Goal: Task Accomplishment & Management: Complete application form

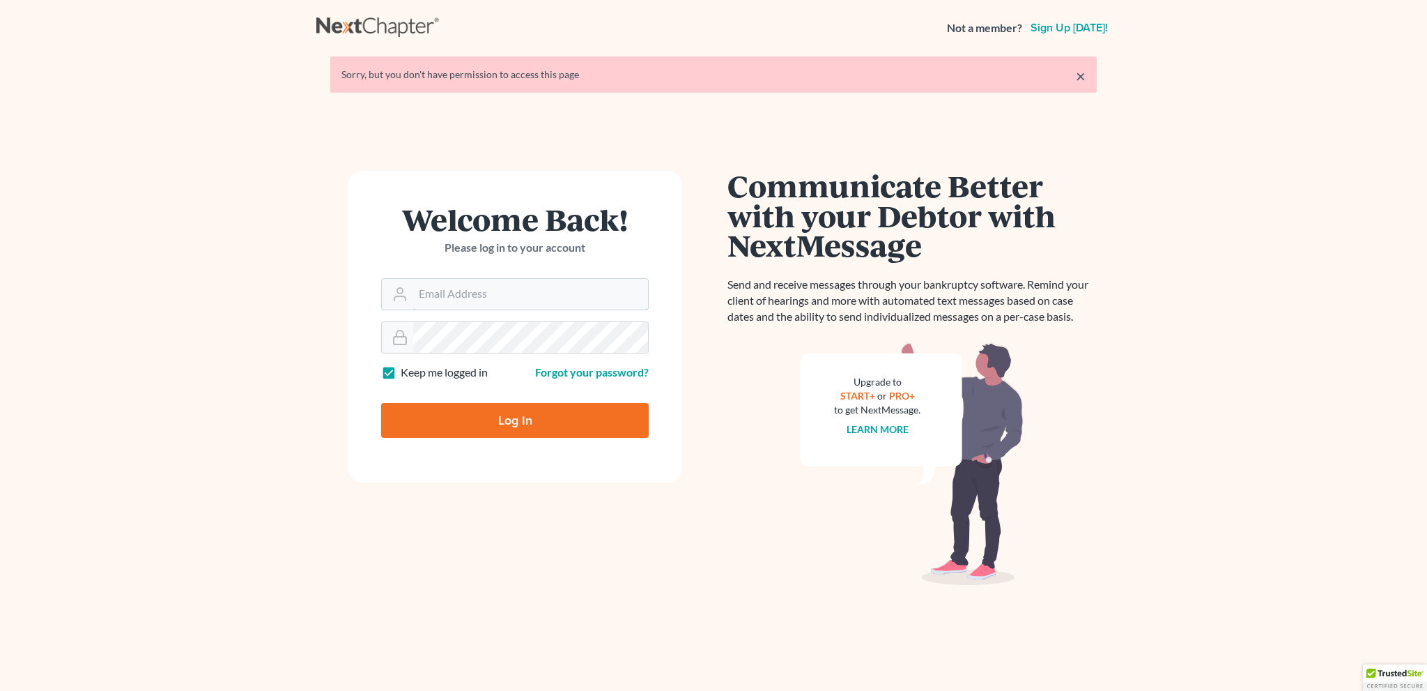
type input "[EMAIL_ADDRESS][DOMAIN_NAME]"
click at [544, 411] on input "Log In" at bounding box center [515, 420] width 268 height 35
type input "Thinking..."
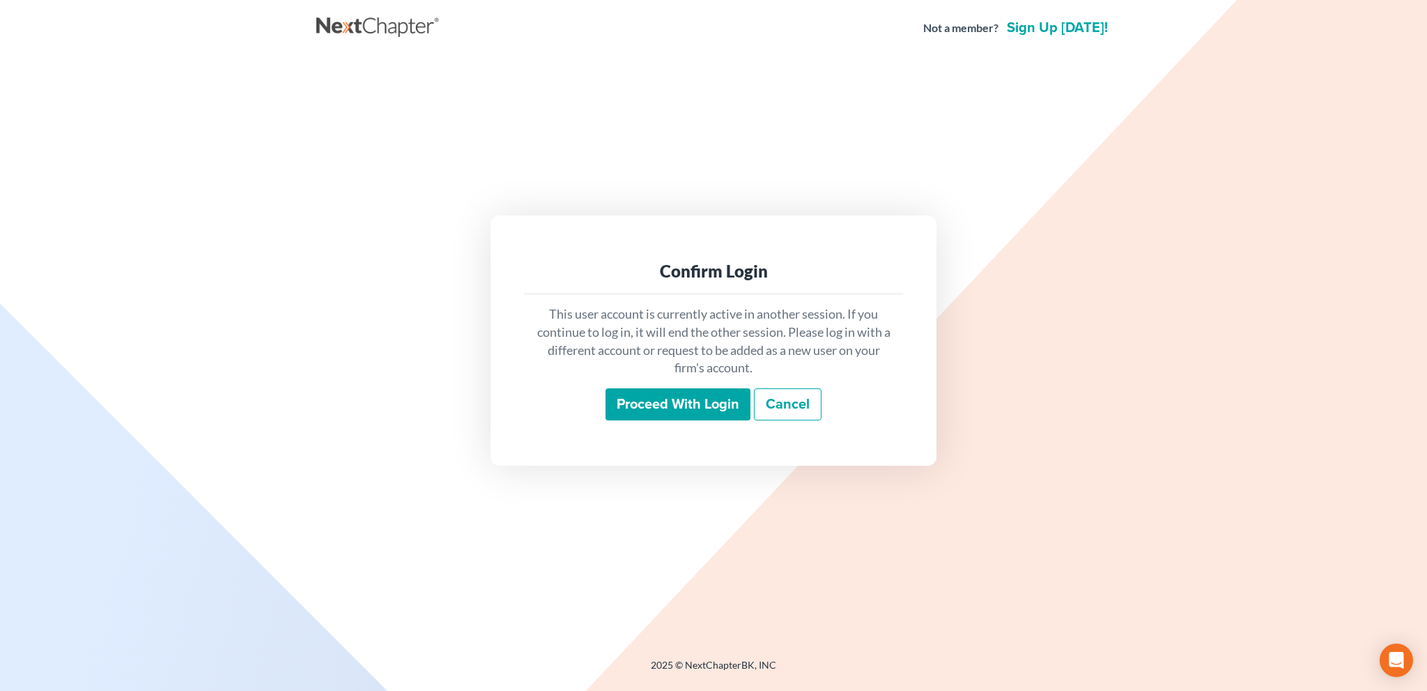
click at [653, 401] on input "Proceed with login" at bounding box center [678, 404] width 145 height 32
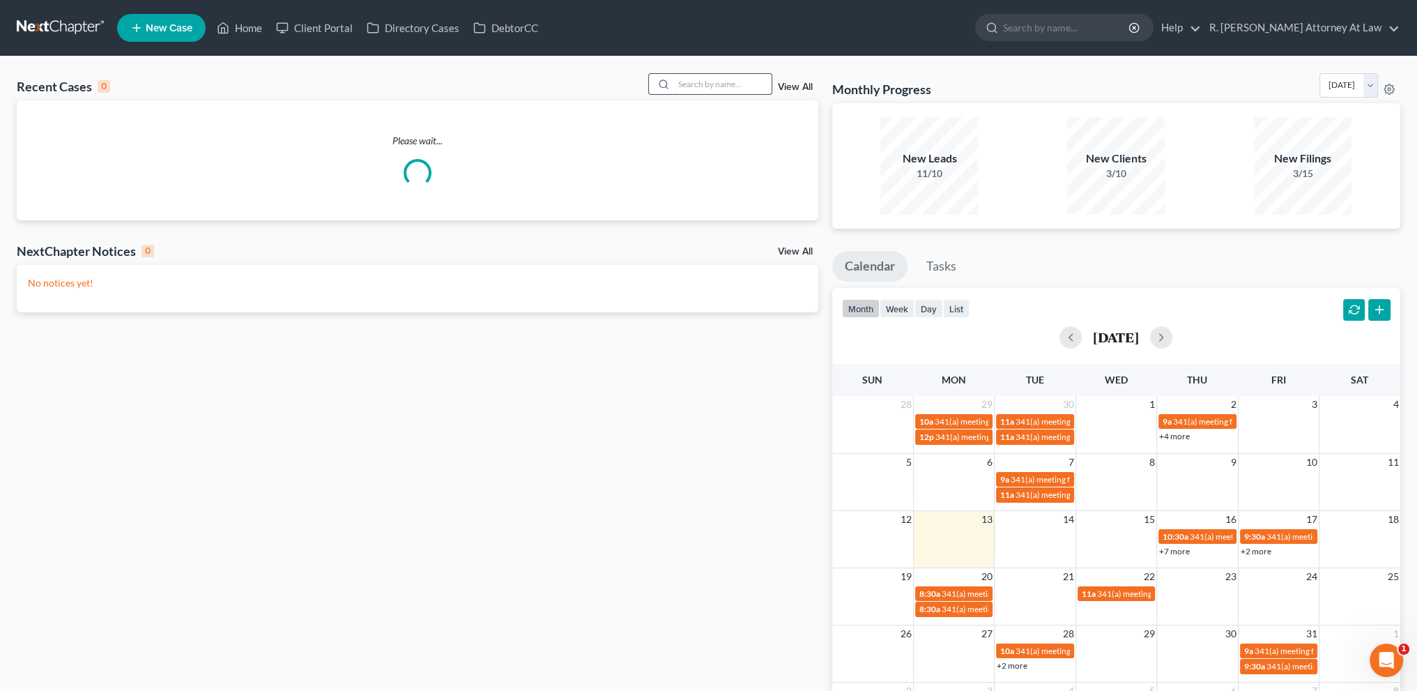
click at [688, 86] on input "search" at bounding box center [723, 84] width 98 height 20
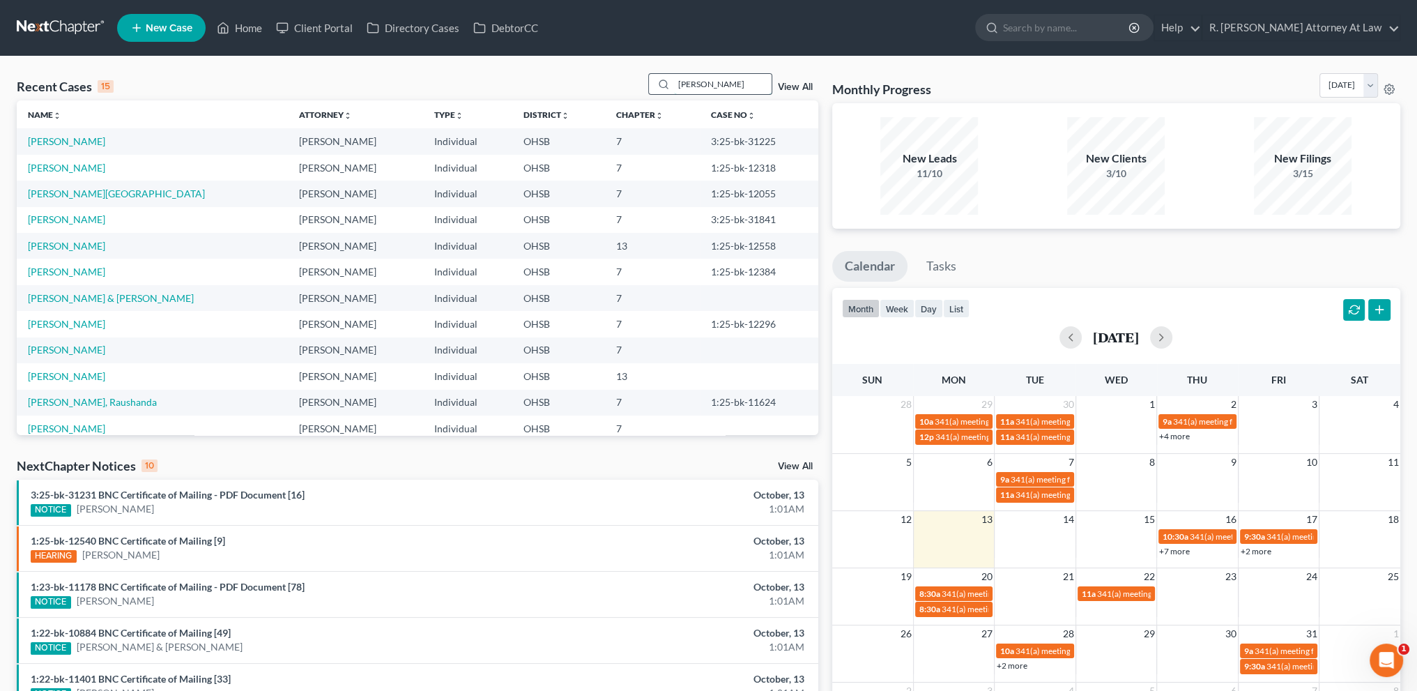
type input "[PERSON_NAME]"
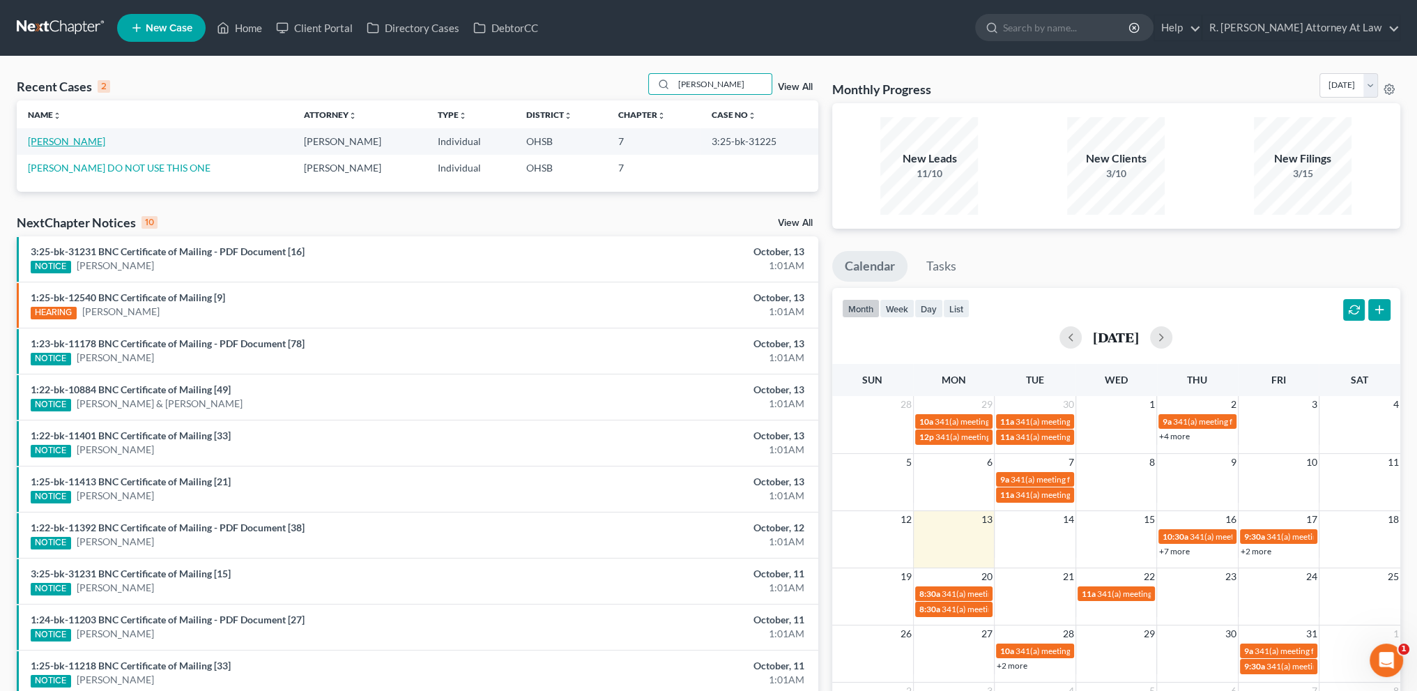
click at [61, 140] on link "[PERSON_NAME]" at bounding box center [66, 141] width 77 height 12
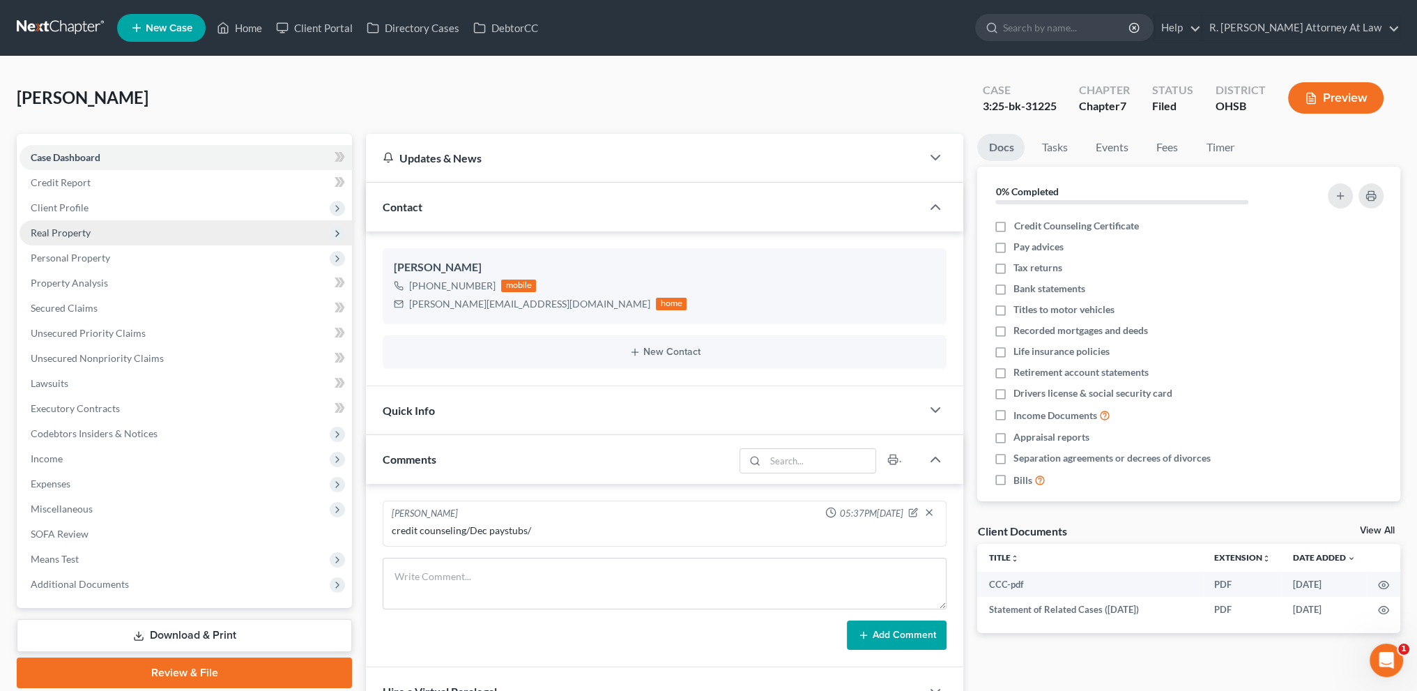
click at [70, 231] on span "Real Property" at bounding box center [61, 233] width 60 height 12
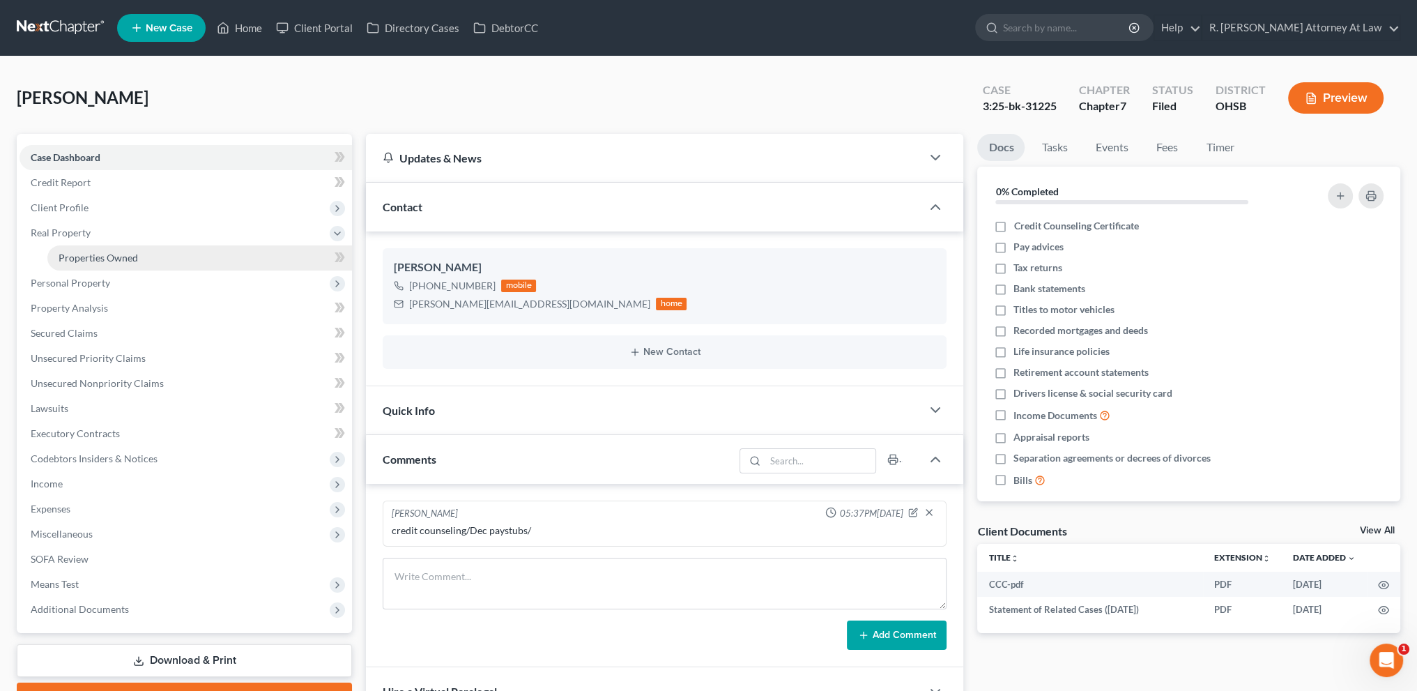
click at [72, 253] on span "Properties Owned" at bounding box center [98, 258] width 79 height 12
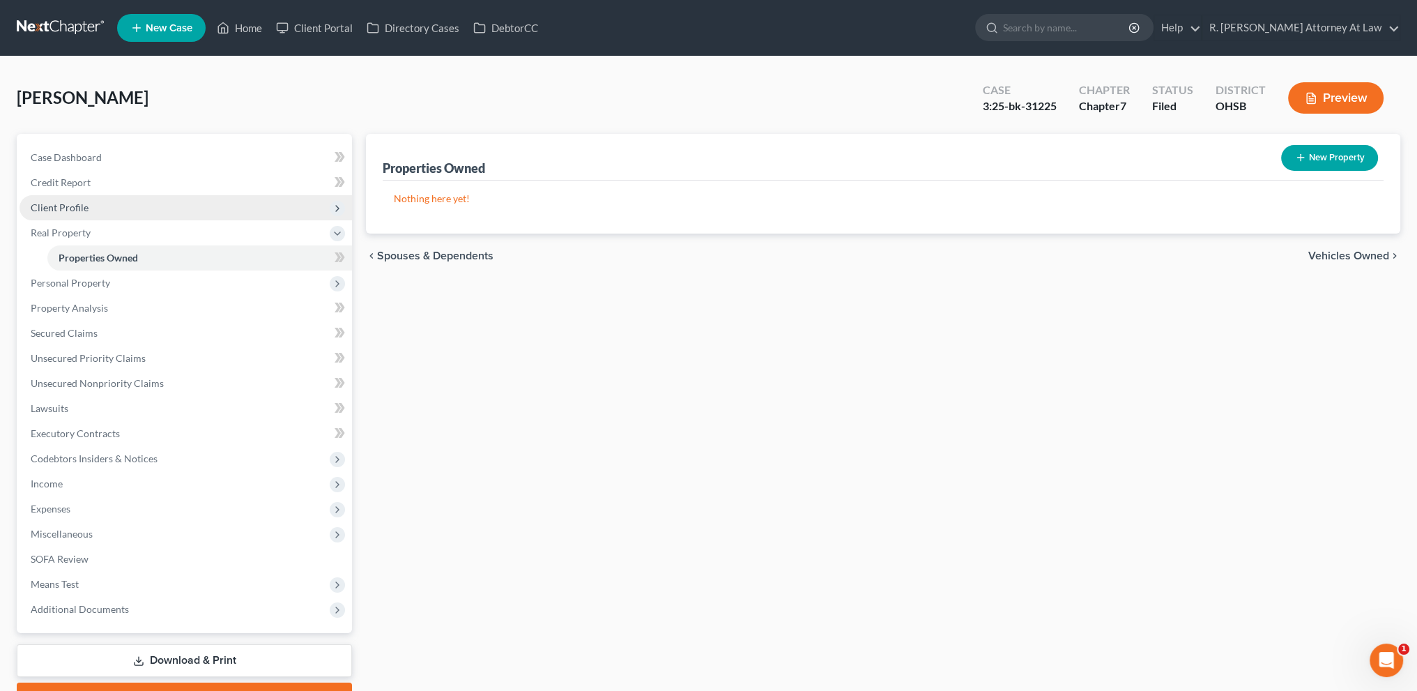
click at [47, 206] on span "Client Profile" at bounding box center [60, 207] width 58 height 12
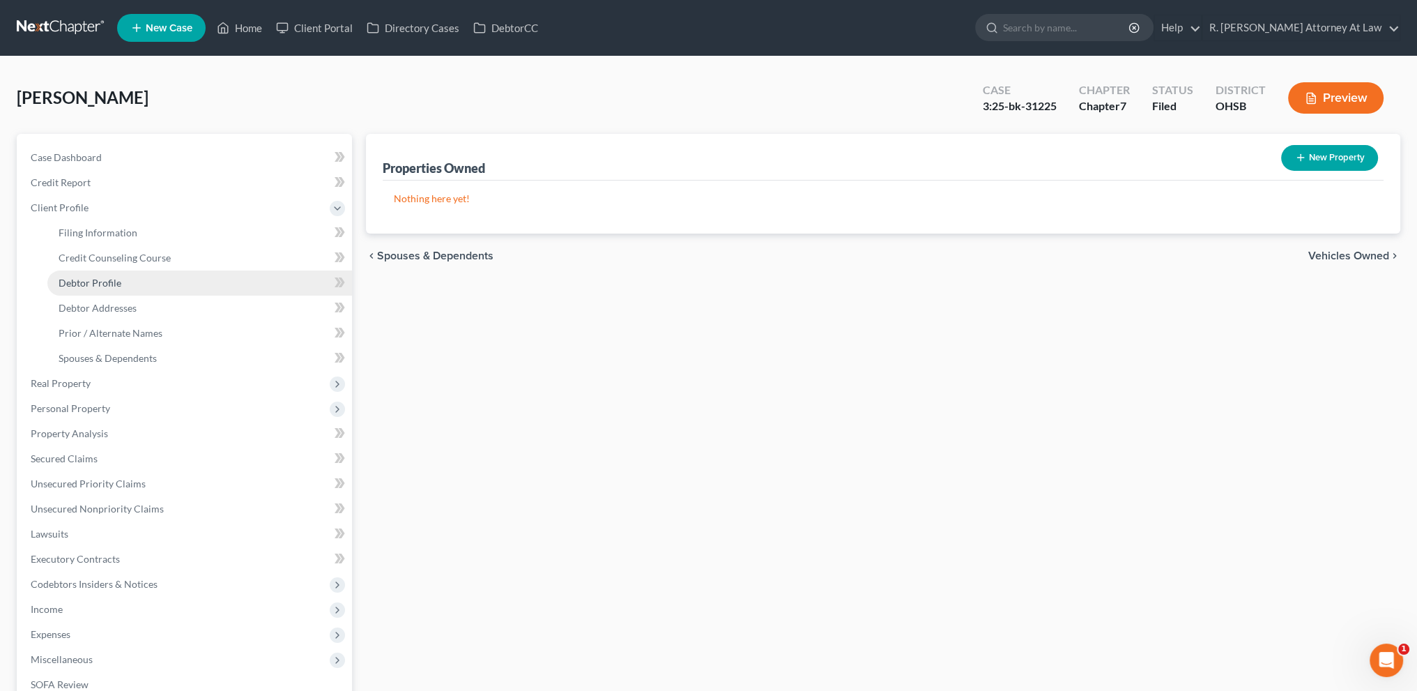
click at [77, 286] on span "Debtor Profile" at bounding box center [90, 283] width 63 height 12
select select "3"
select select "0"
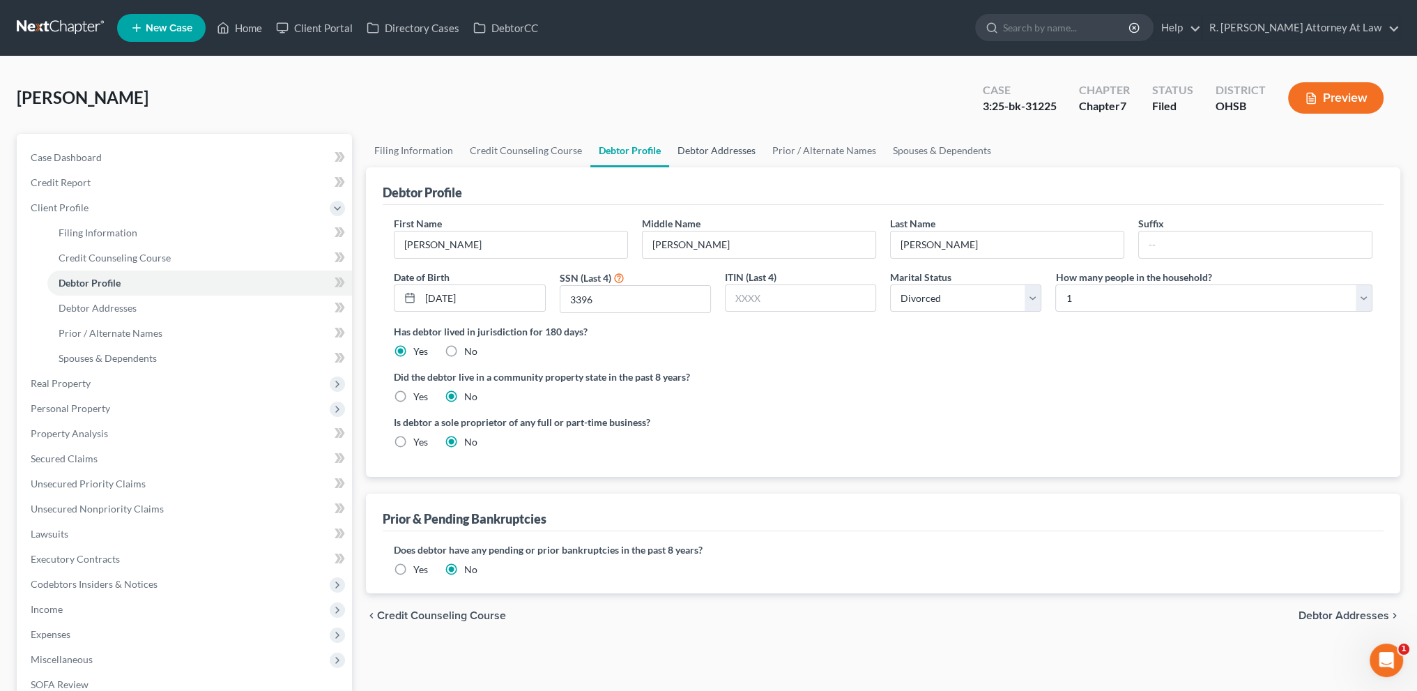
click at [698, 148] on link "Debtor Addresses" at bounding box center [716, 150] width 95 height 33
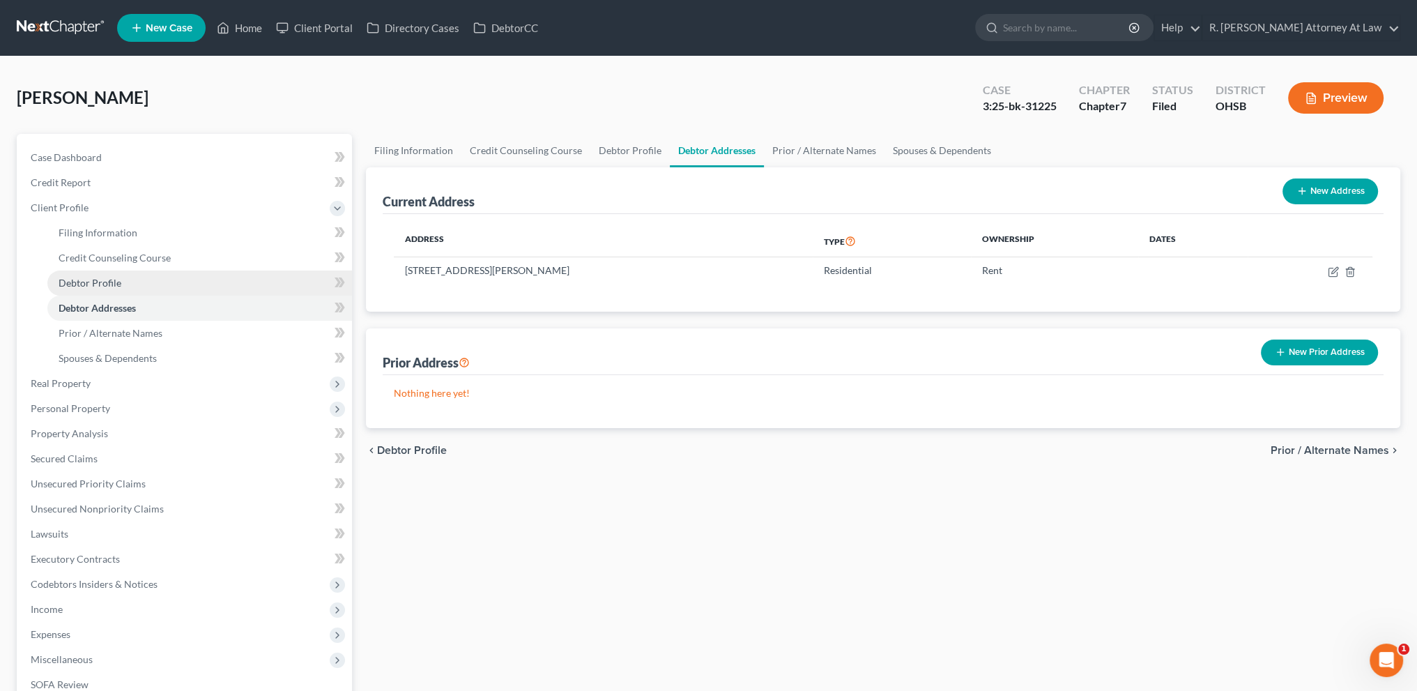
click at [75, 284] on span "Debtor Profile" at bounding box center [90, 283] width 63 height 12
select select "3"
select select "0"
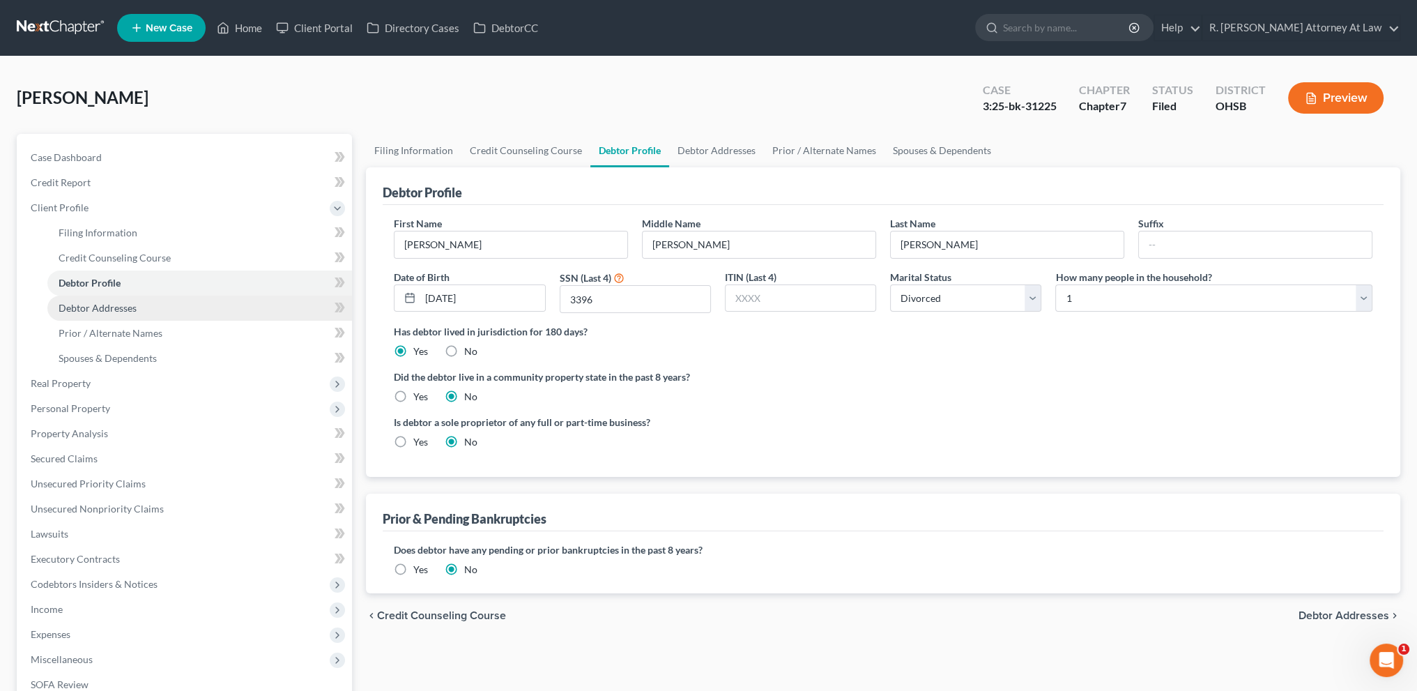
click at [75, 298] on link "Debtor Addresses" at bounding box center [199, 308] width 305 height 25
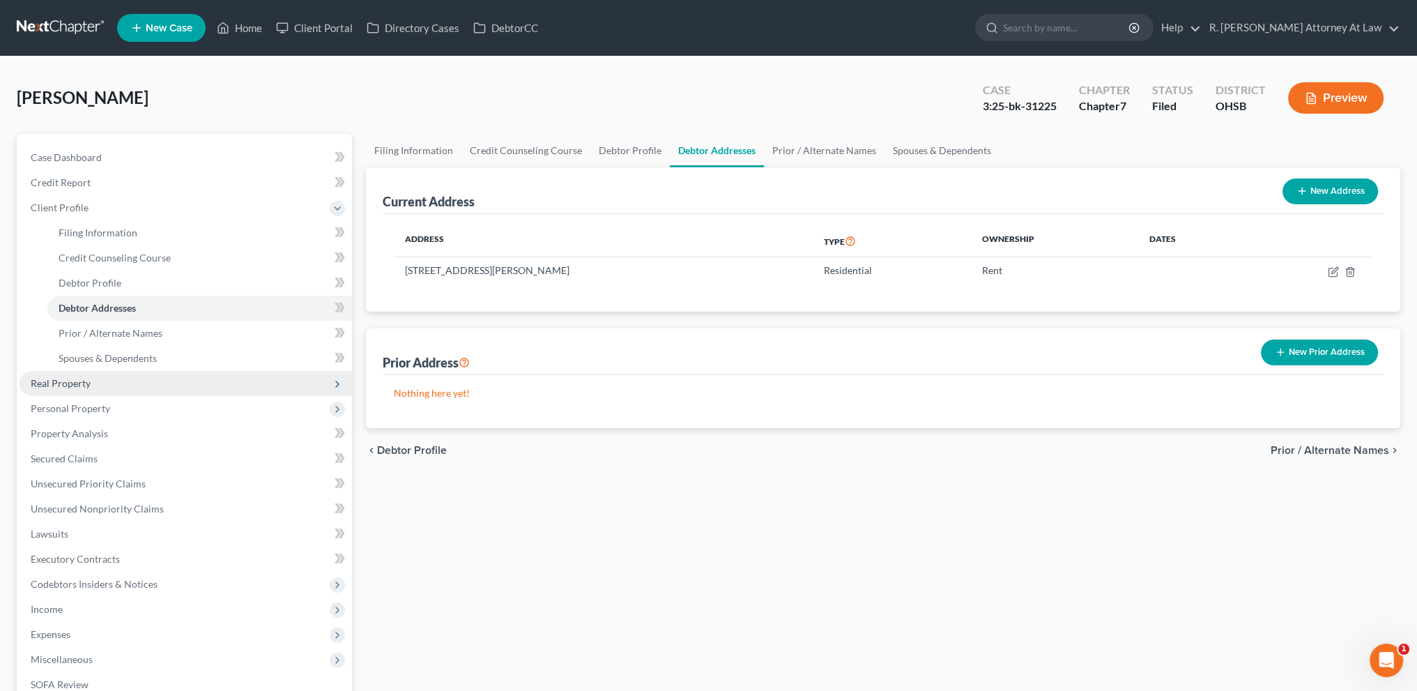
click at [60, 382] on span "Real Property" at bounding box center [61, 383] width 60 height 12
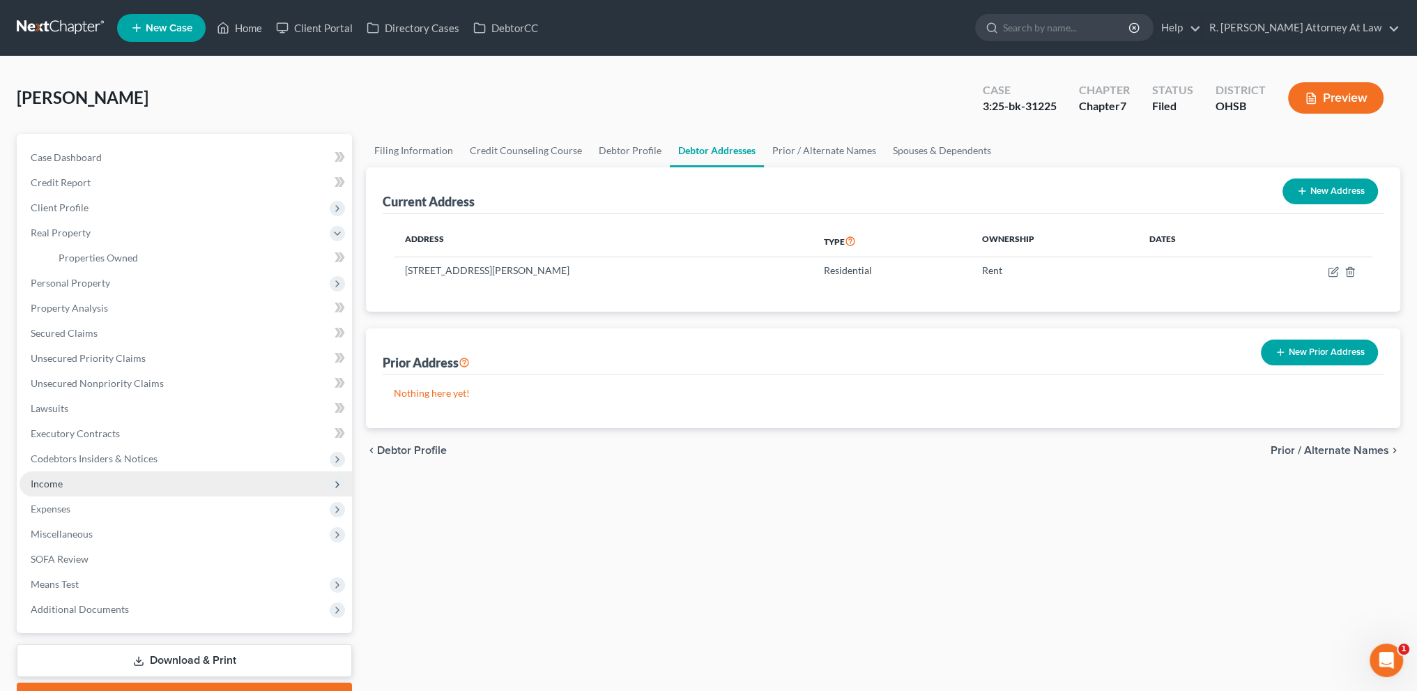
click at [39, 485] on span "Income" at bounding box center [47, 483] width 32 height 12
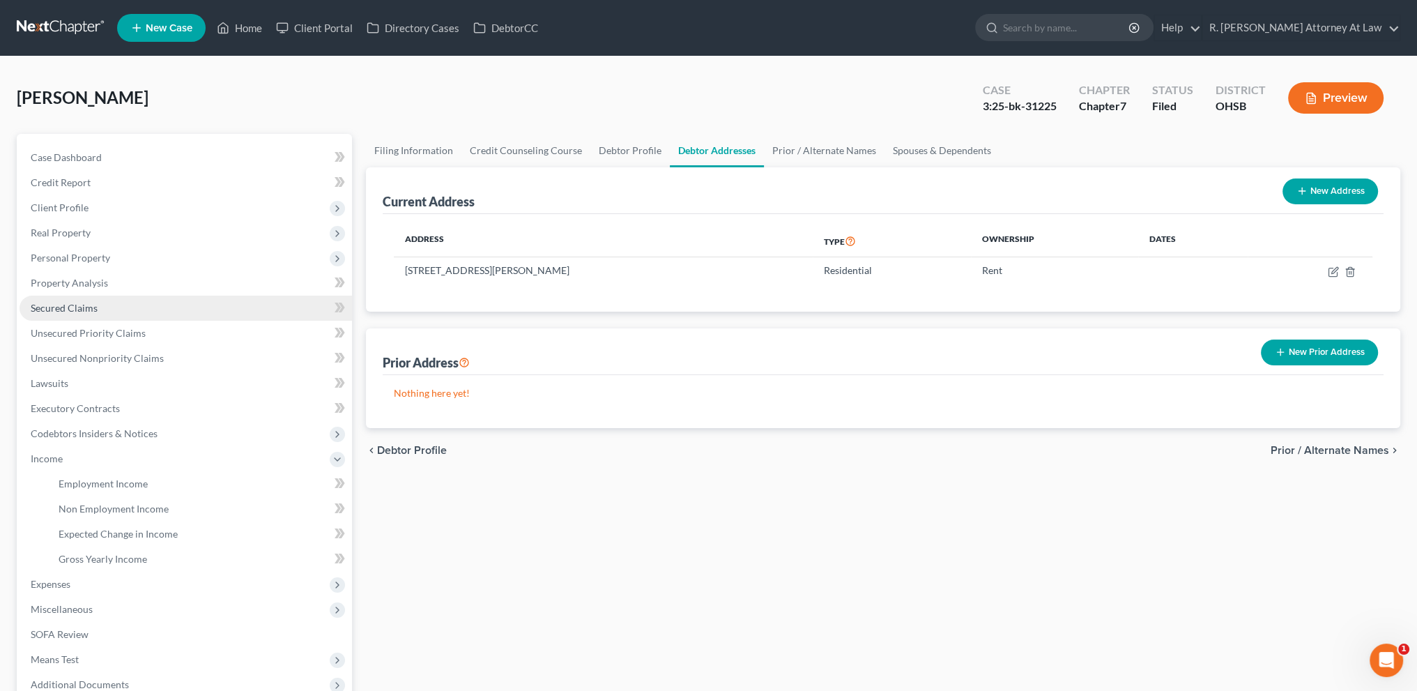
click at [67, 302] on span "Secured Claims" at bounding box center [64, 308] width 67 height 12
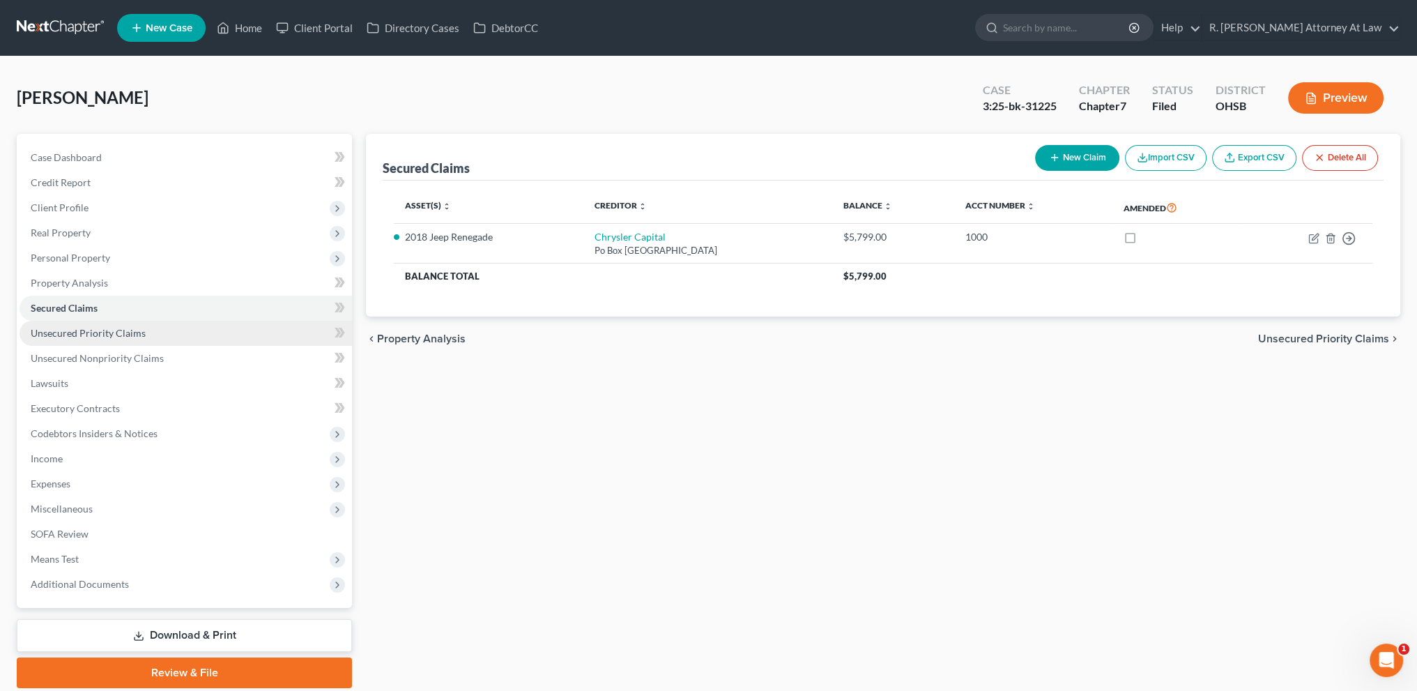
click at [68, 335] on span "Unsecured Priority Claims" at bounding box center [88, 333] width 115 height 12
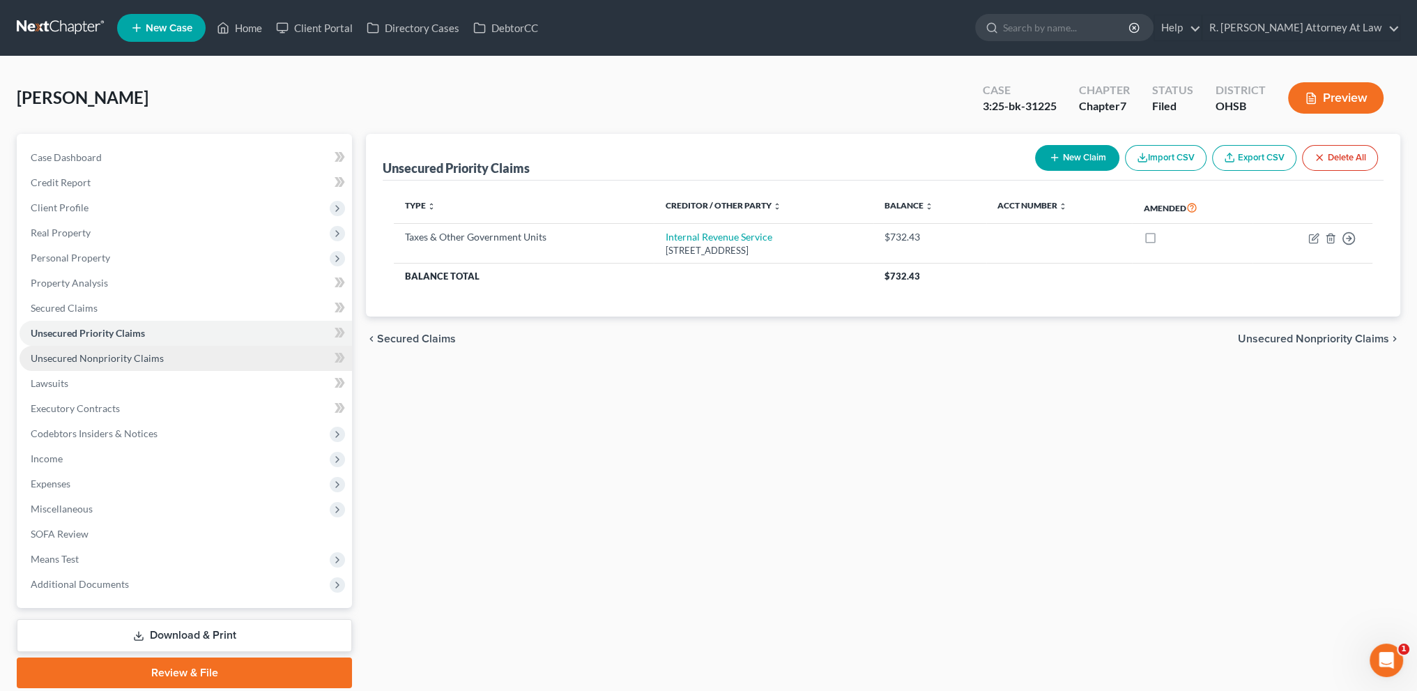
click at [73, 353] on span "Unsecured Nonpriority Claims" at bounding box center [97, 358] width 133 height 12
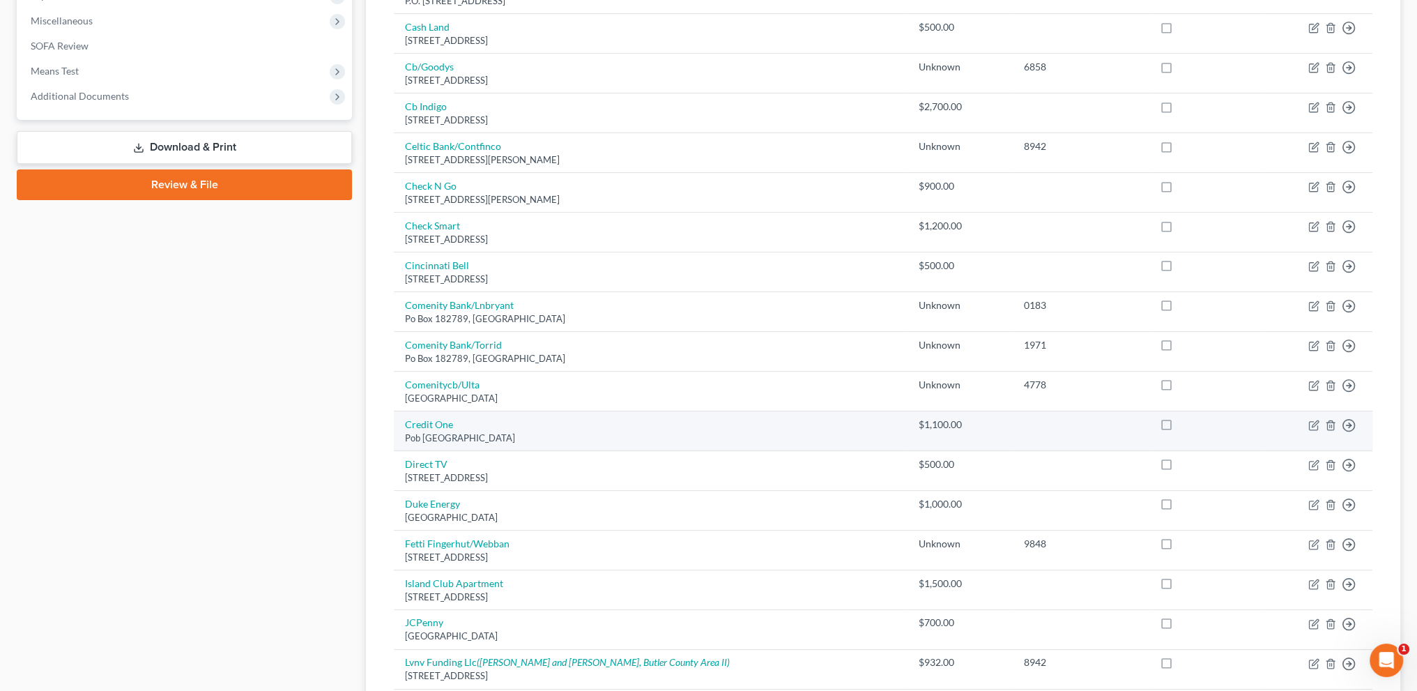
scroll to position [917, 0]
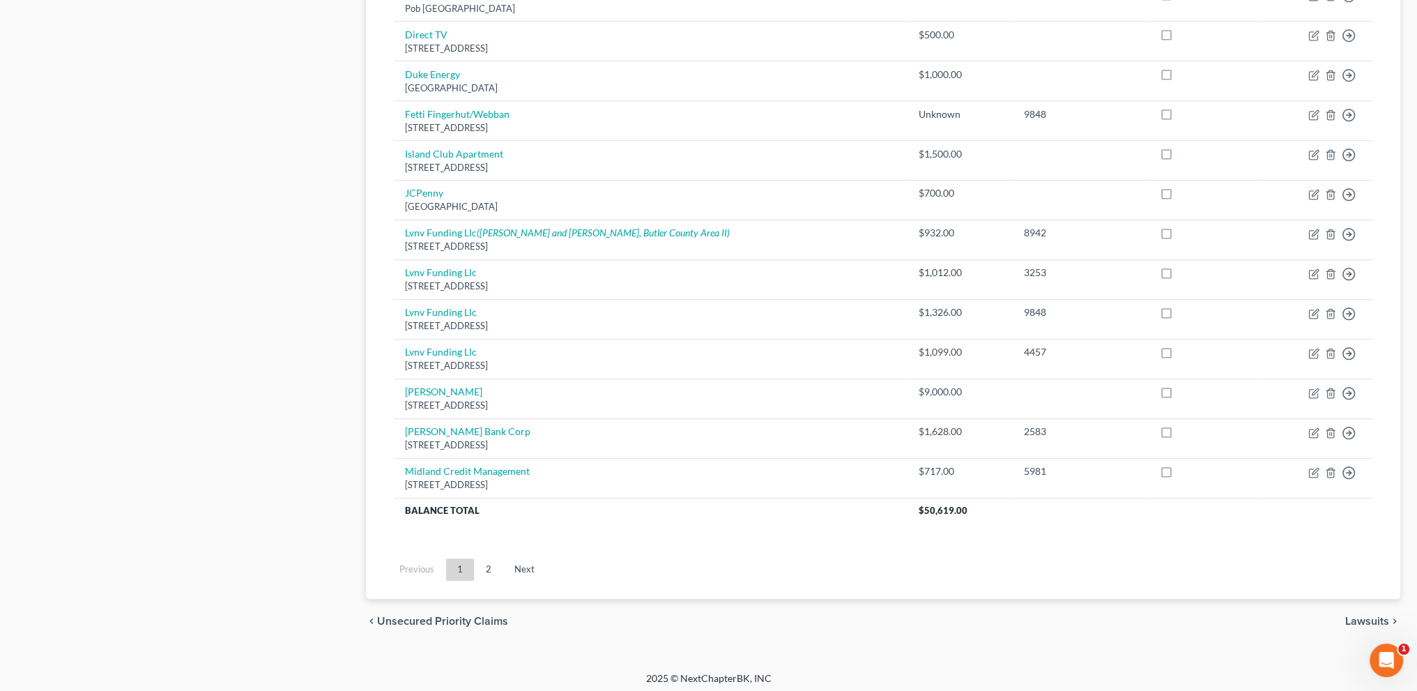
click at [491, 560] on link "2" at bounding box center [489, 569] width 28 height 22
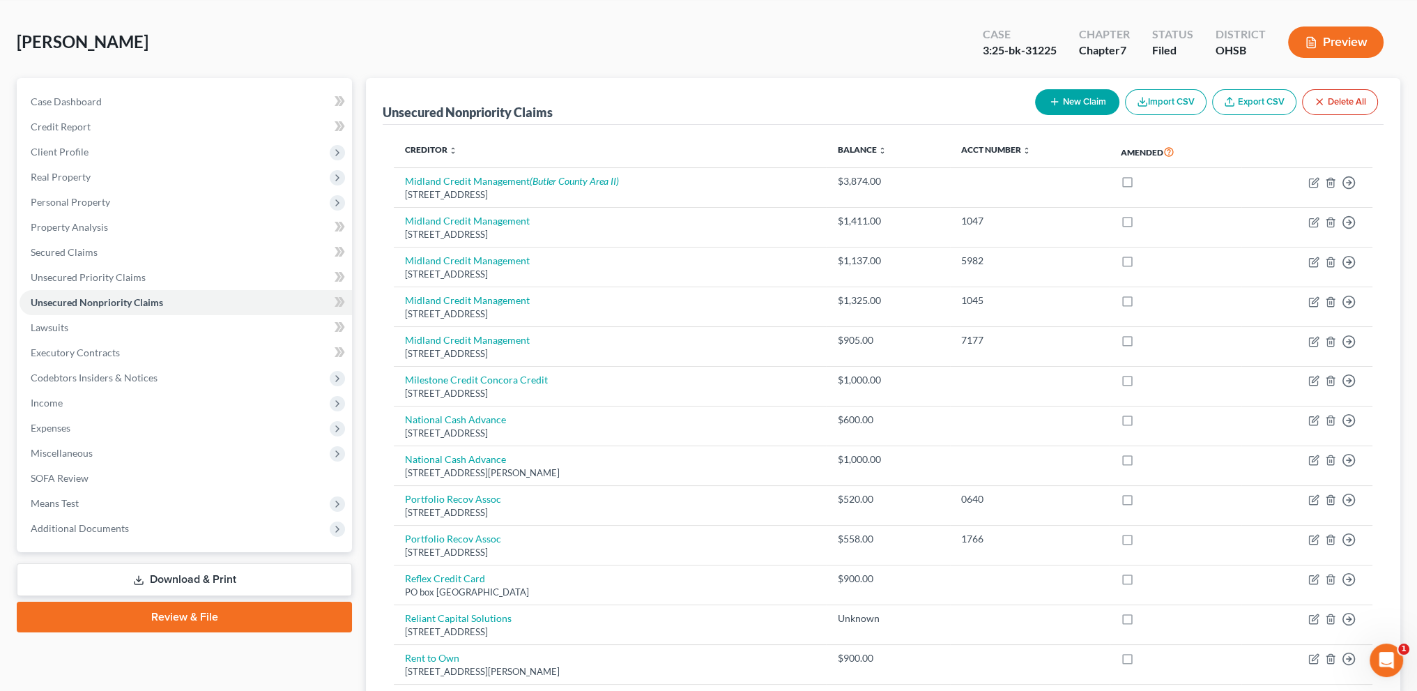
scroll to position [0, 0]
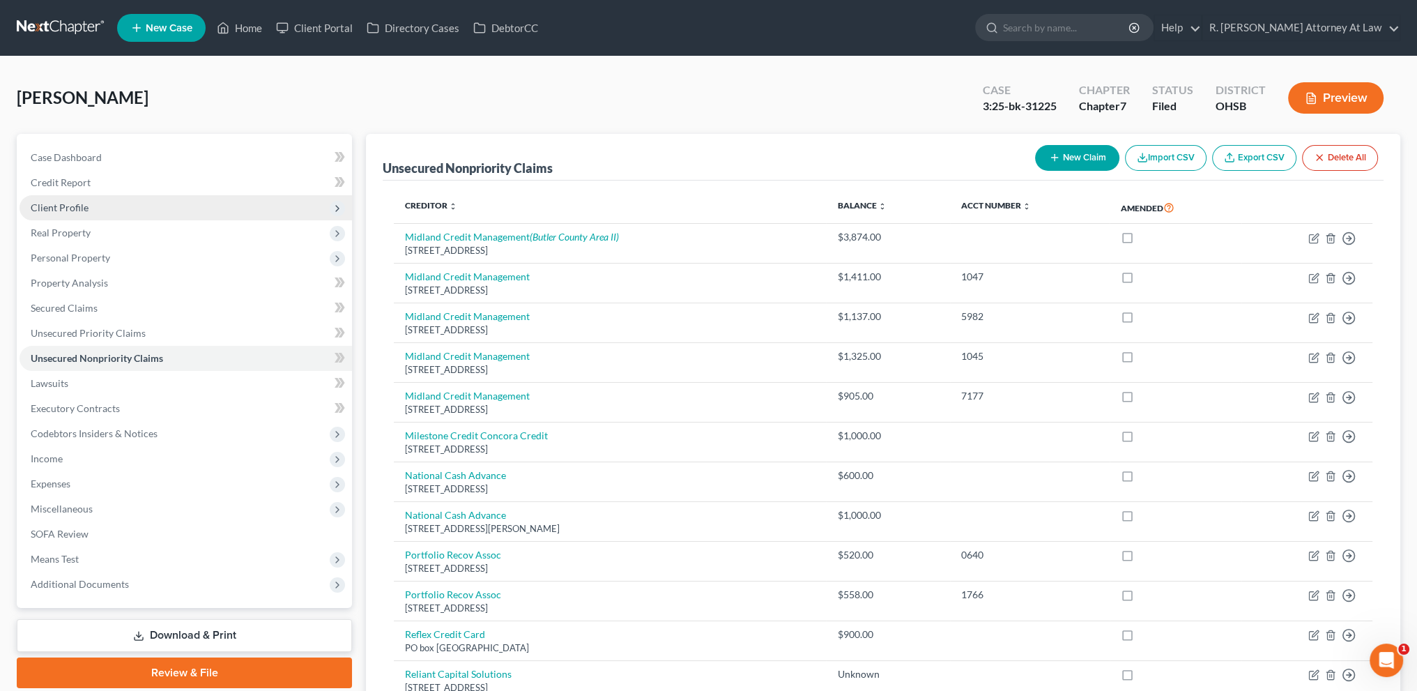
click at [45, 208] on span "Client Profile" at bounding box center [60, 207] width 58 height 12
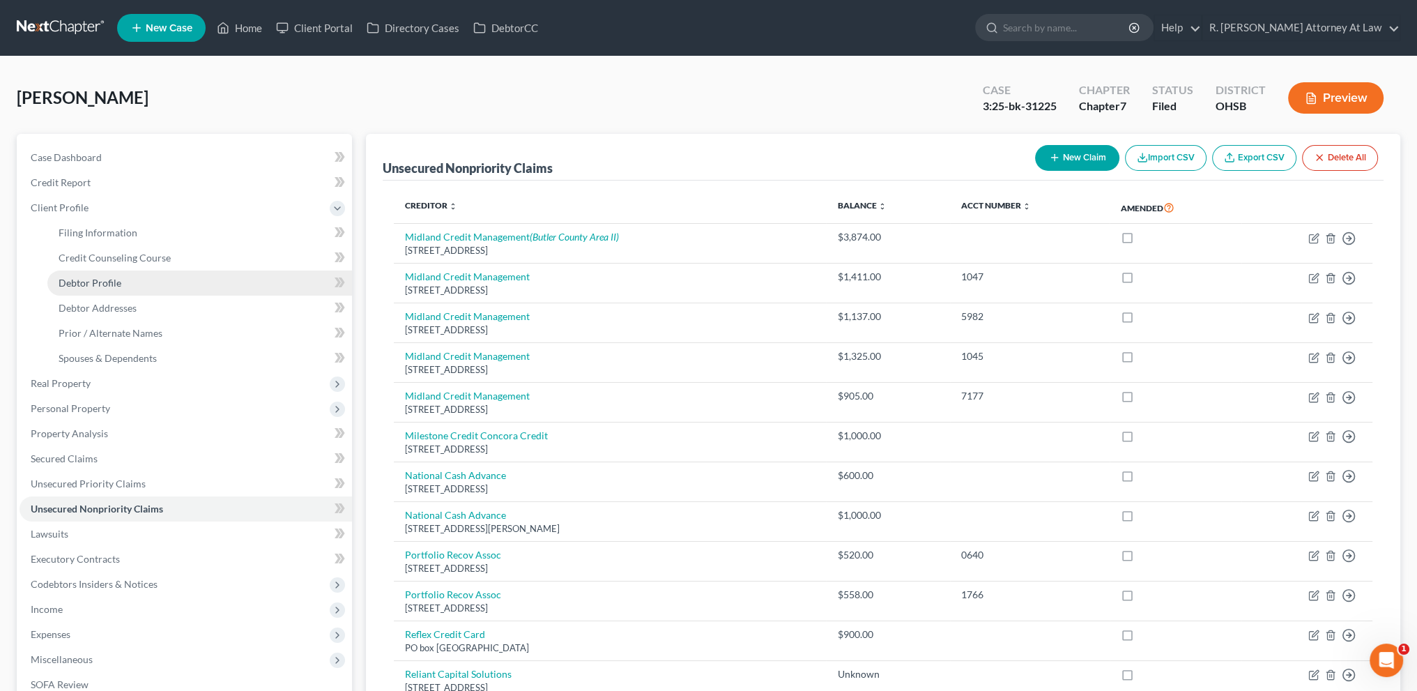
click at [84, 286] on span "Debtor Profile" at bounding box center [90, 283] width 63 height 12
select select "3"
select select "0"
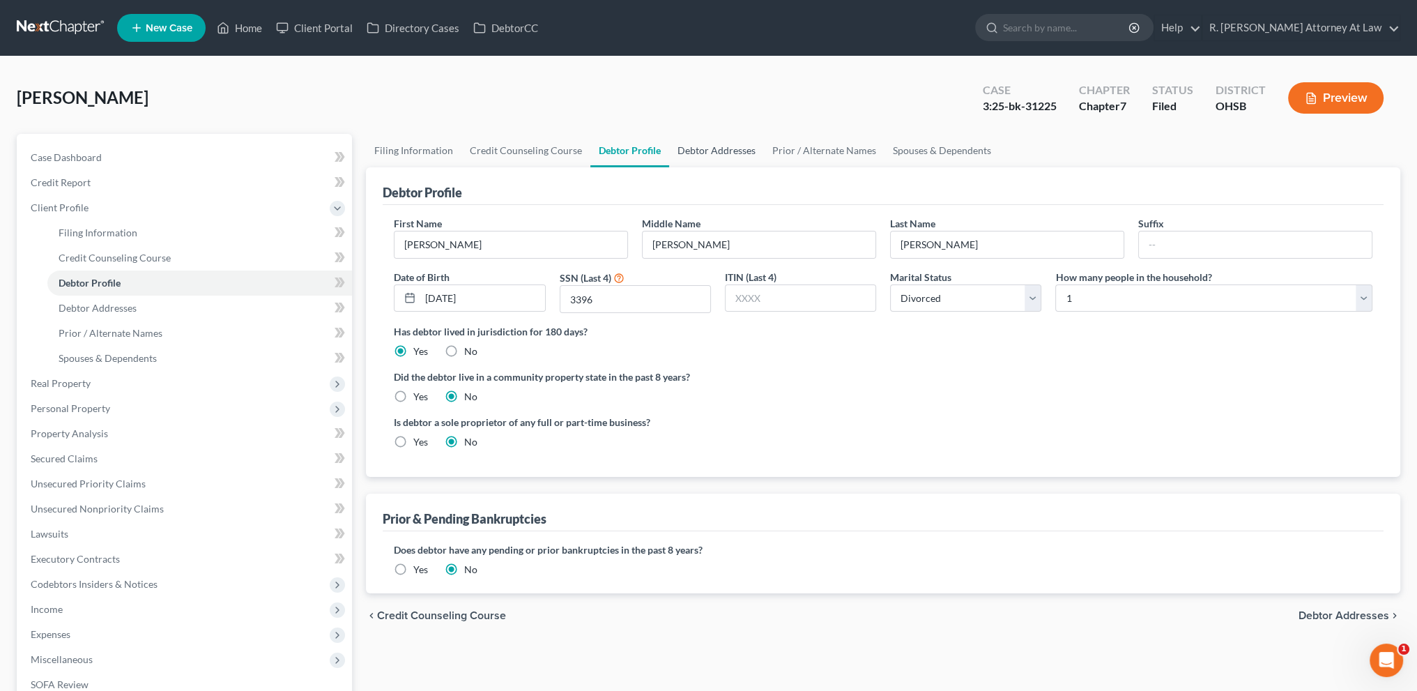
click at [687, 147] on link "Debtor Addresses" at bounding box center [716, 150] width 95 height 33
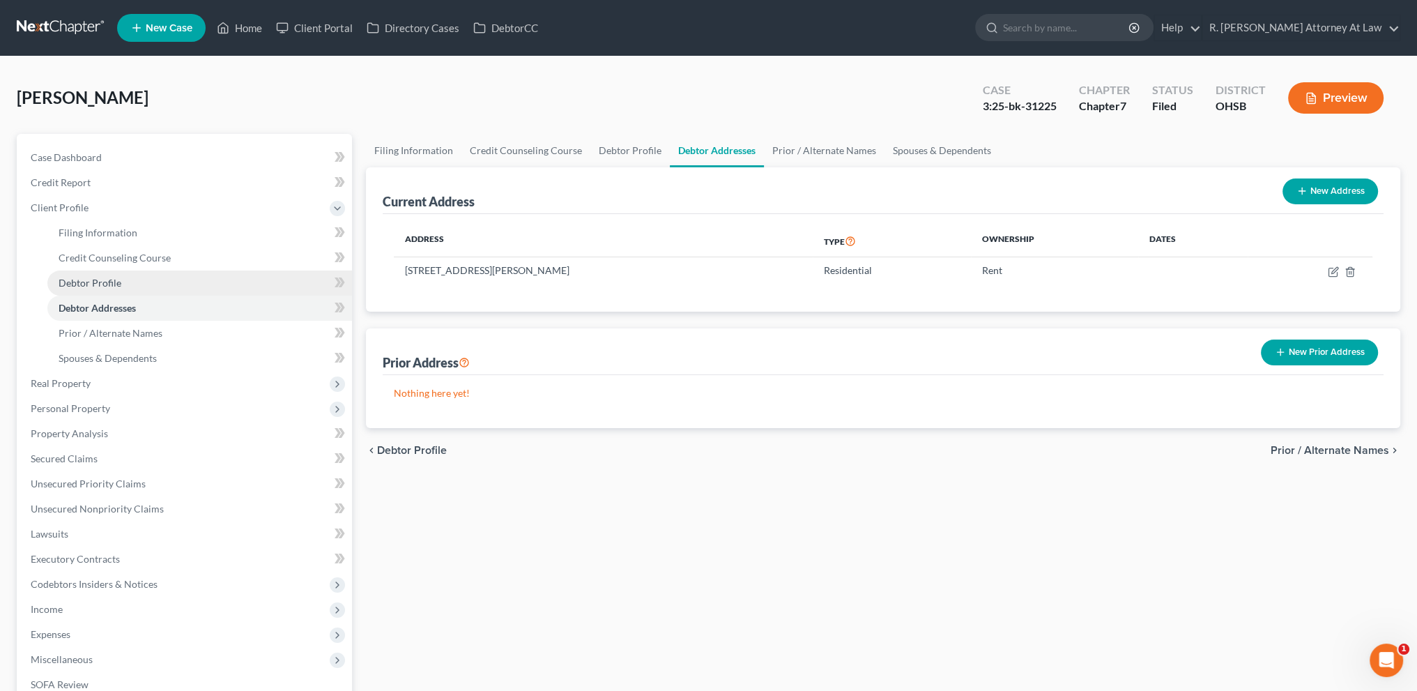
click at [84, 275] on link "Debtor Profile" at bounding box center [199, 282] width 305 height 25
select select "3"
select select "0"
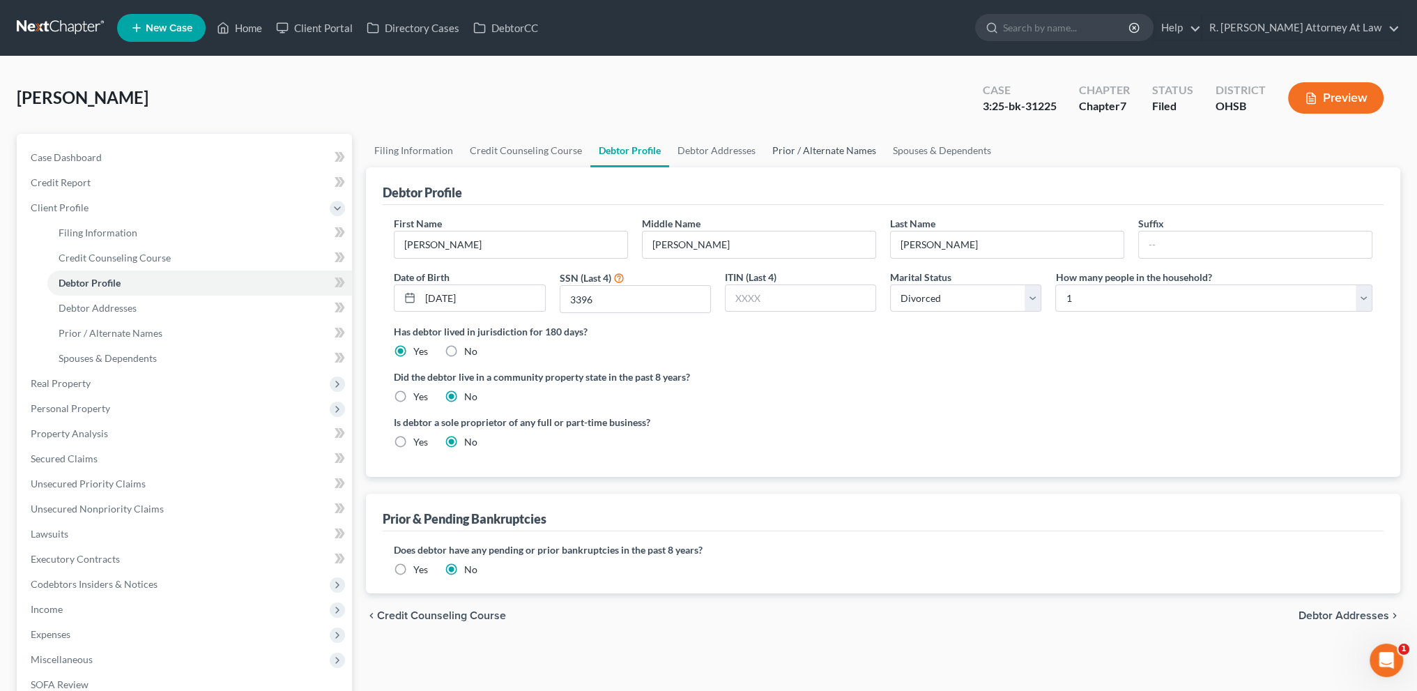
click at [801, 151] on link "Prior / Alternate Names" at bounding box center [824, 150] width 121 height 33
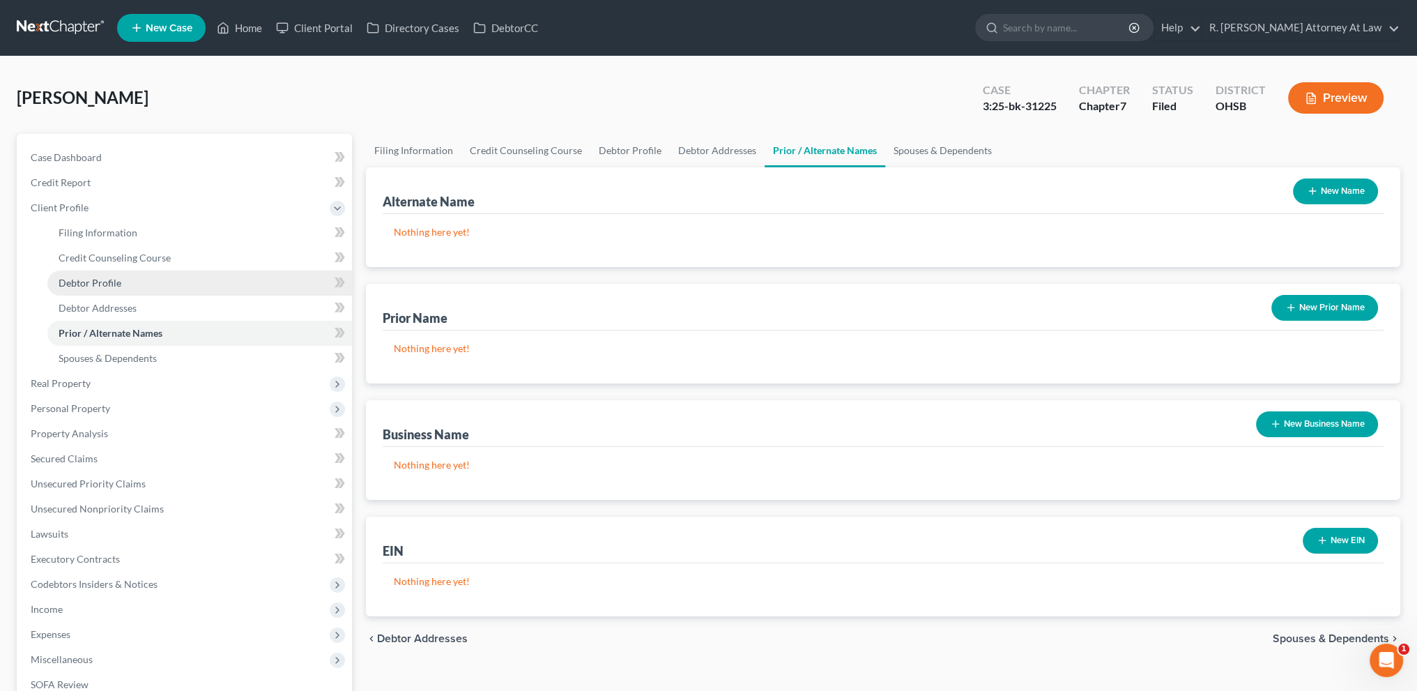
click at [84, 279] on span "Debtor Profile" at bounding box center [90, 283] width 63 height 12
select select "3"
select select "0"
